Goal: Task Accomplishment & Management: Manage account settings

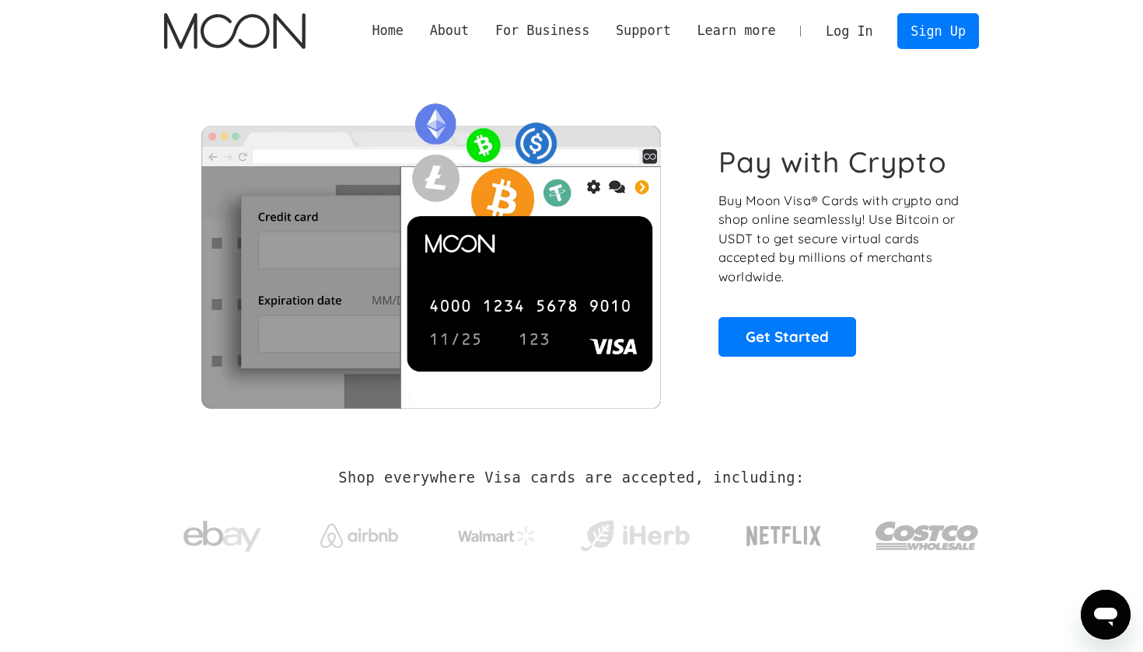
click at [845, 30] on link "Log In" at bounding box center [848, 31] width 73 height 34
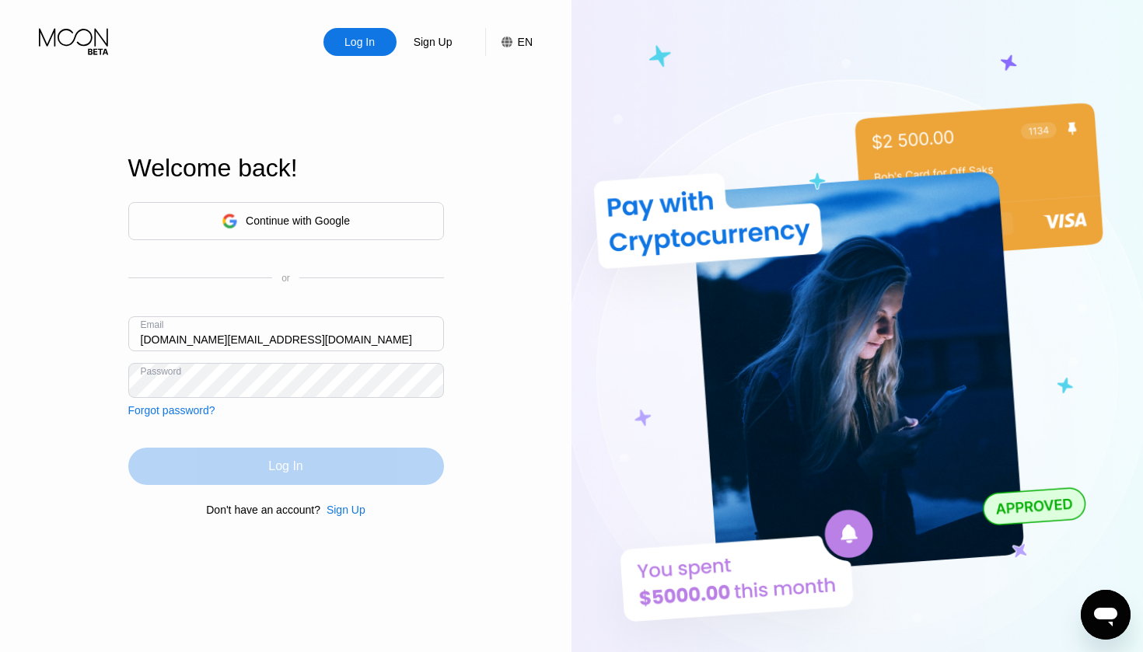
click at [301, 468] on div "Log In" at bounding box center [285, 467] width 34 height 16
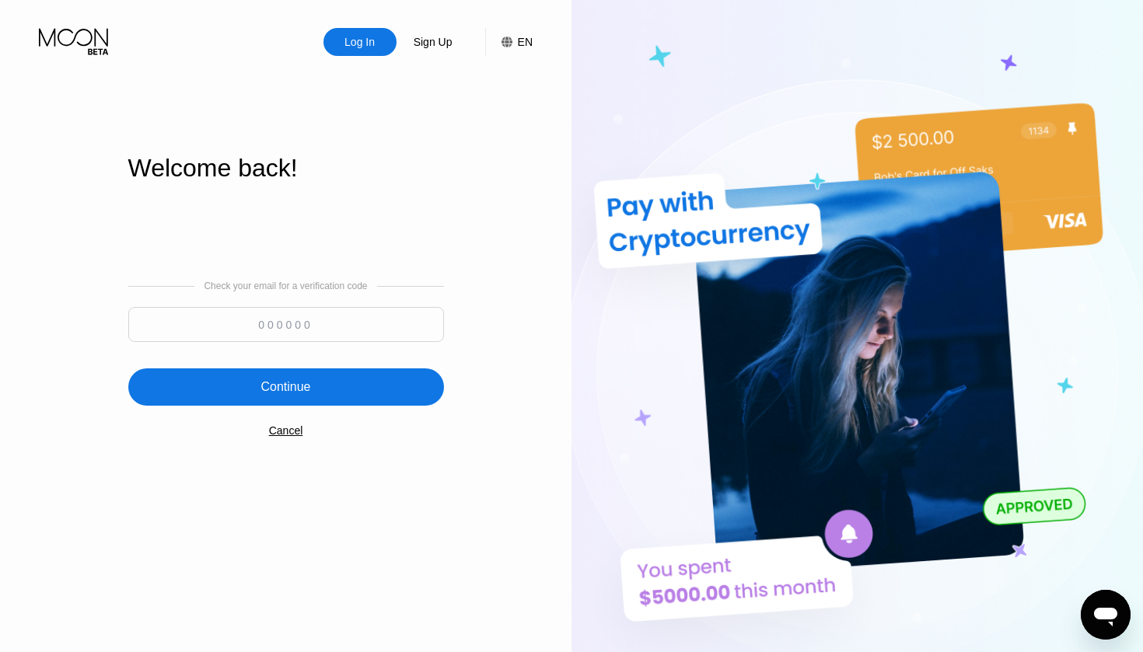
click at [327, 331] on input at bounding box center [286, 324] width 316 height 35
paste input "514104"
type input "514104"
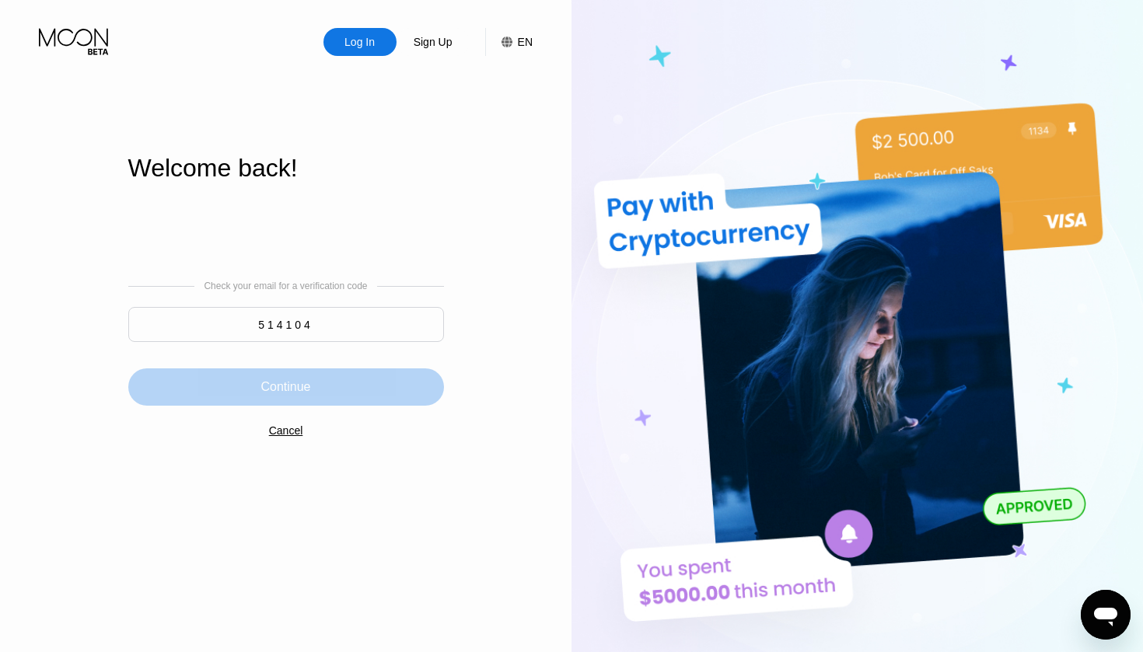
click at [297, 388] on div "Continue" at bounding box center [285, 387] width 50 height 16
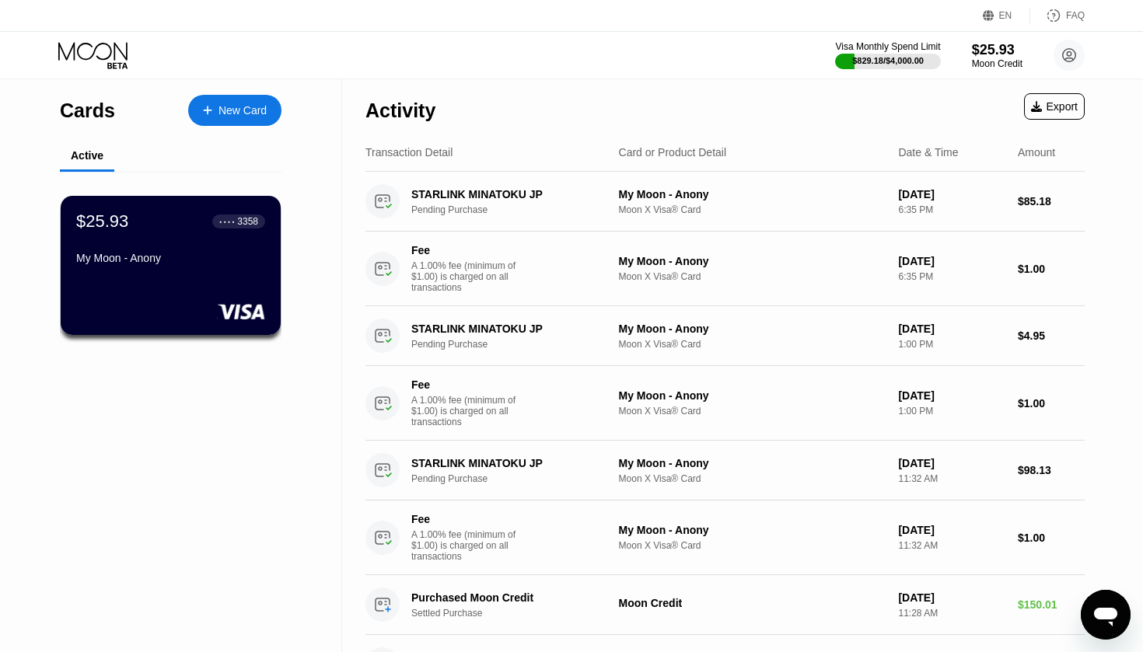
click at [561, 75] on div "Visa Monthly Spend Limit $829.18 / $4,000.00 $25.93 Moon Credit anonymous.users…" at bounding box center [571, 55] width 1143 height 47
